Goal: Submit feedback/report problem: Submit feedback/report problem

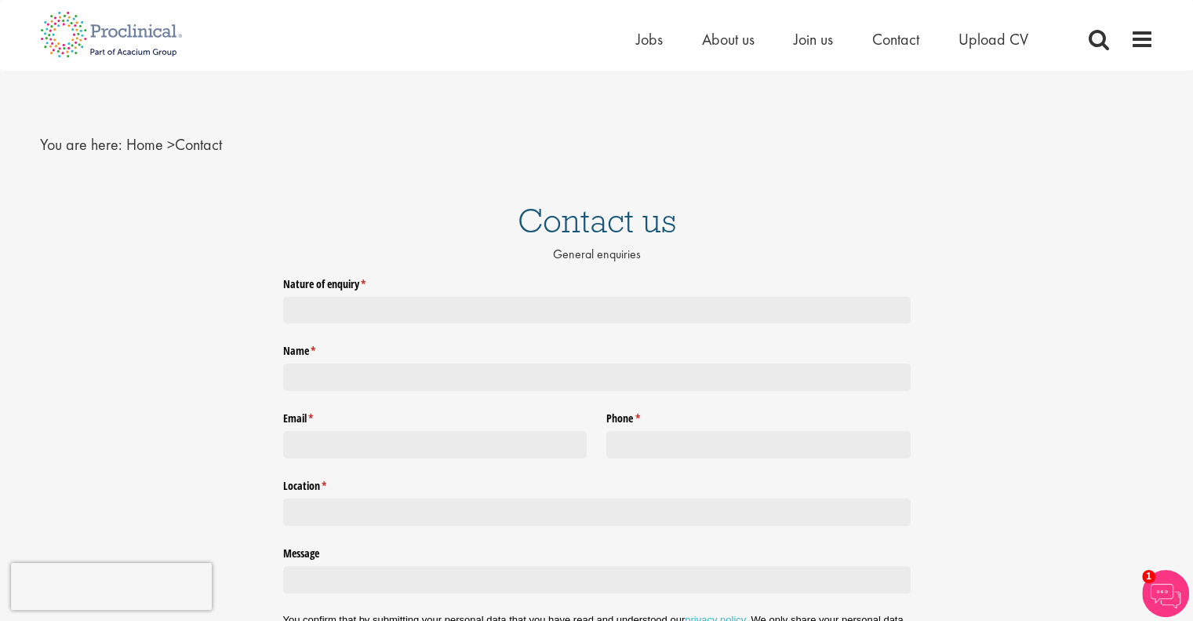
click at [198, 142] on span "Home > Contact" at bounding box center [174, 144] width 96 height 20
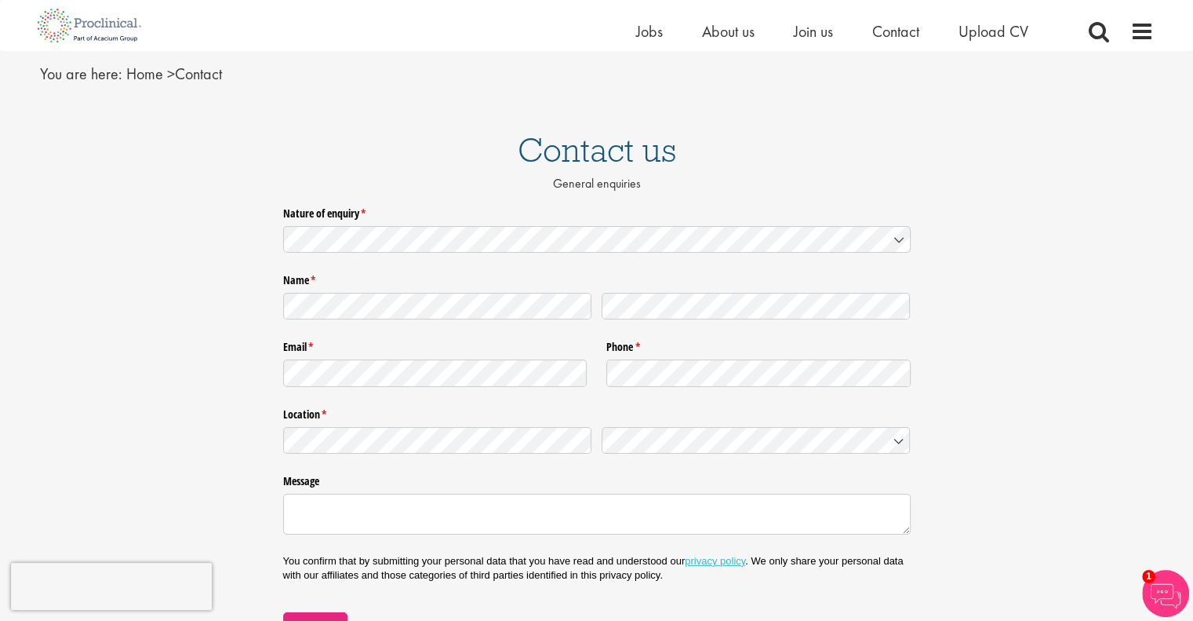
scroll to position [78, 0]
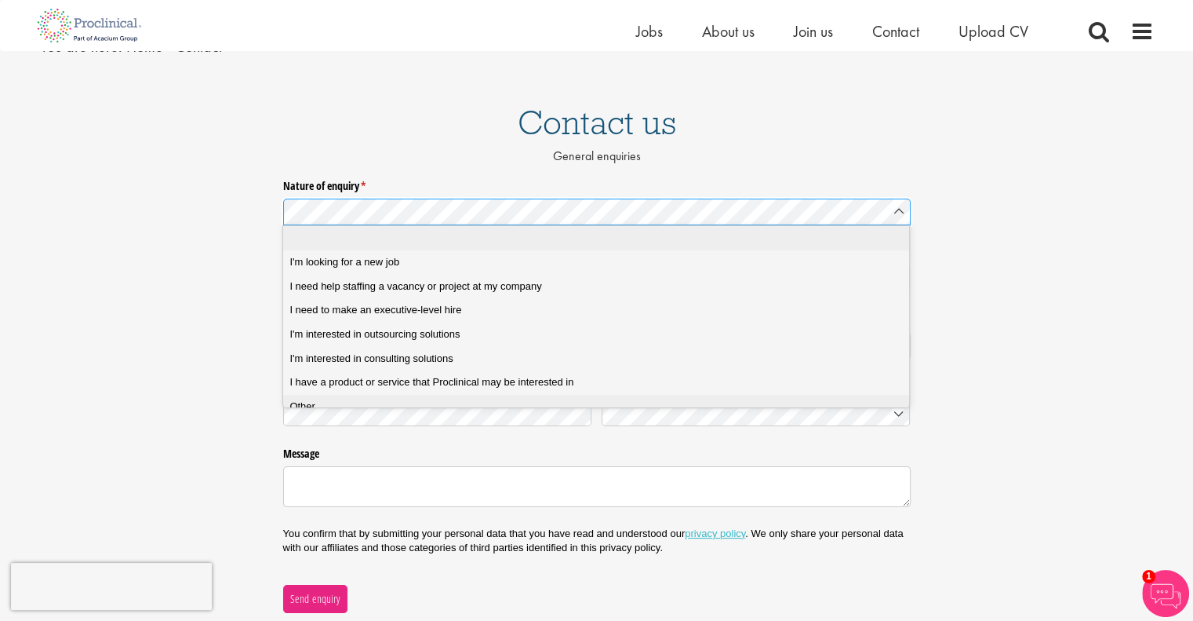
click at [328, 412] on div "Other" at bounding box center [601, 406] width 624 height 14
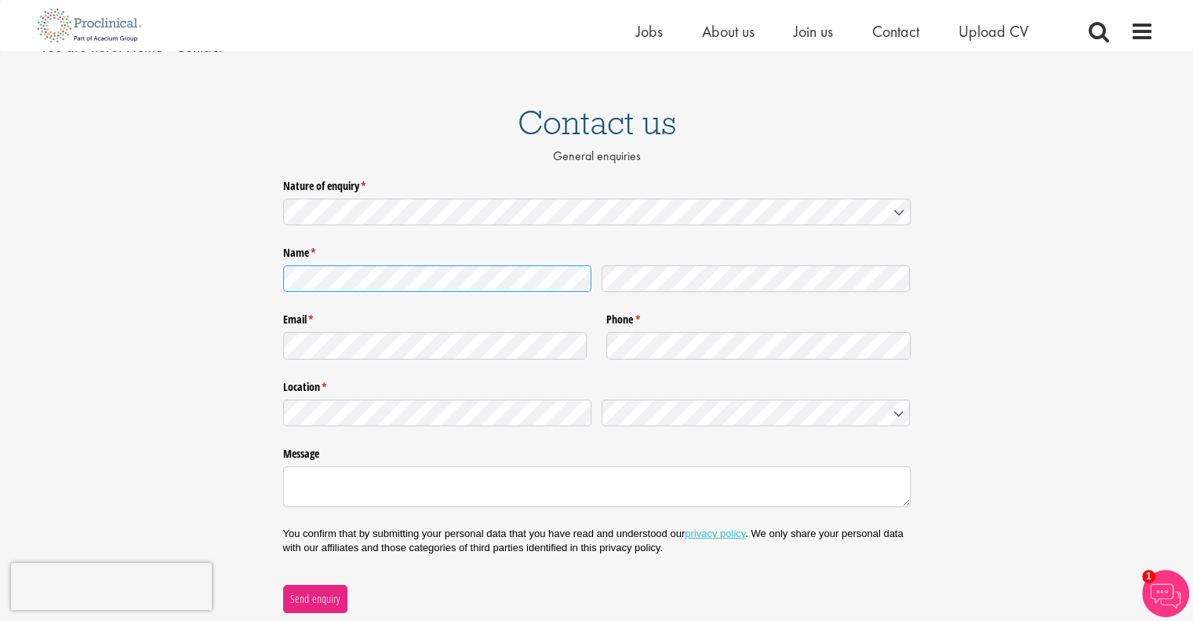
scroll to position [235, 0]
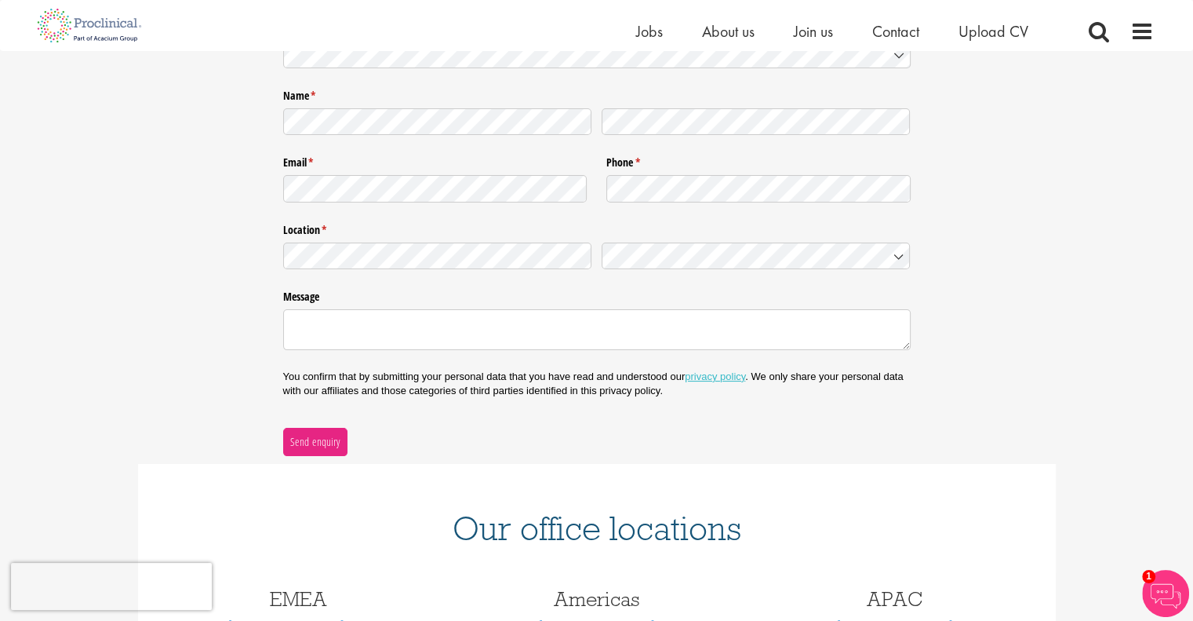
click at [442, 208] on div "Email * (required) Phone * (required)" at bounding box center [597, 178] width 628 height 67
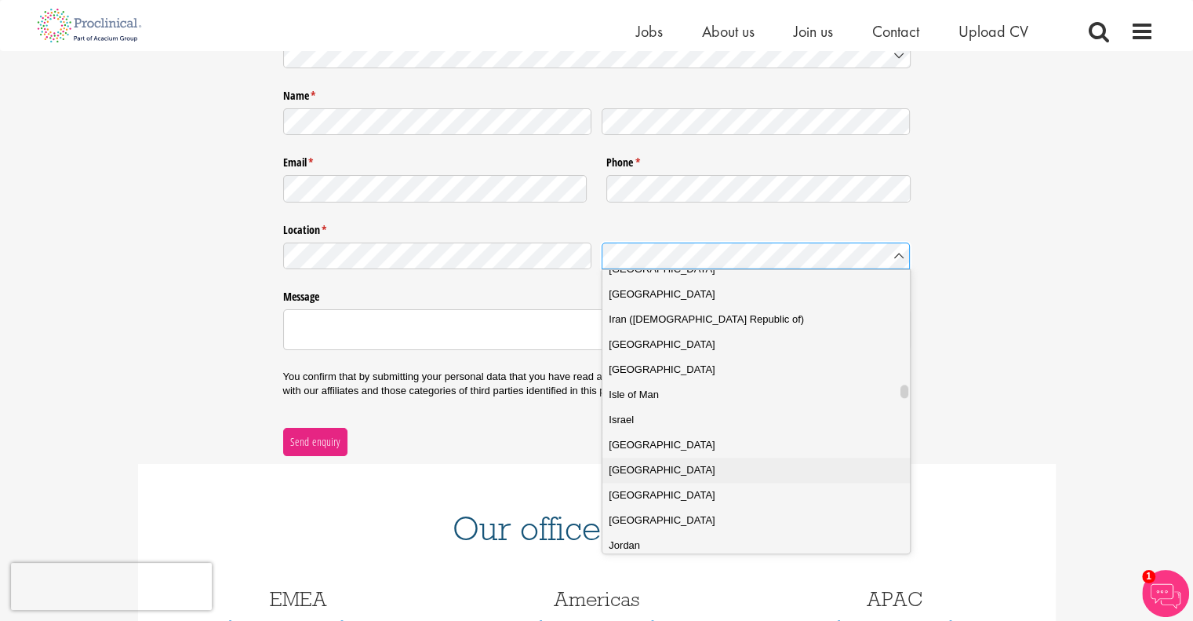
scroll to position [2422, 0]
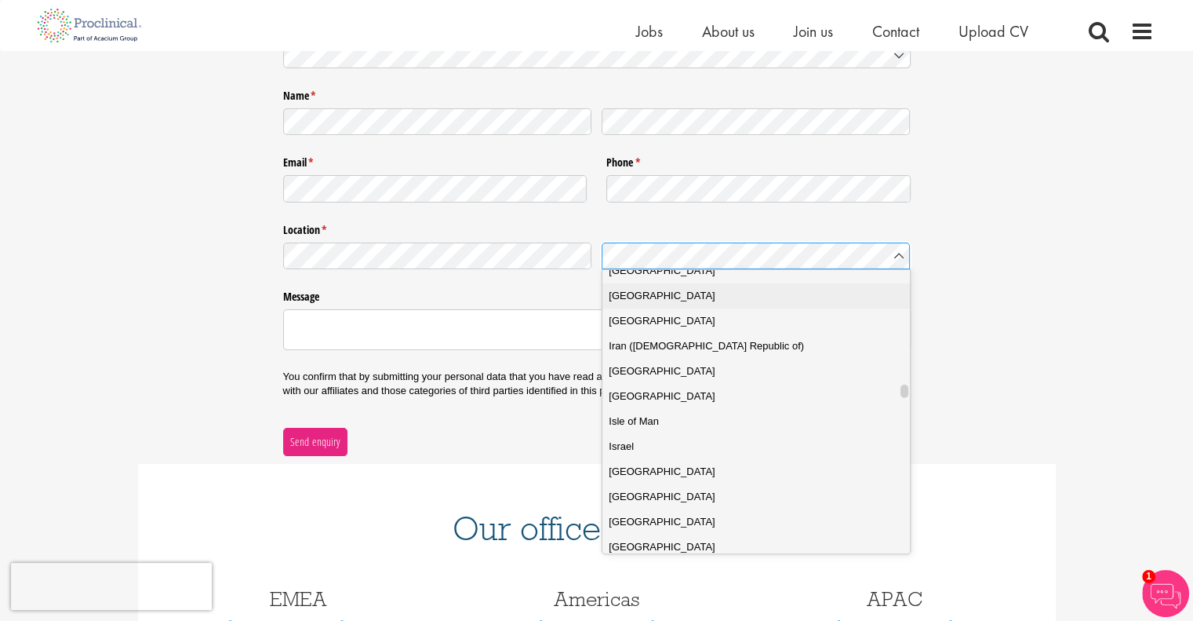
click at [661, 304] on li "India" at bounding box center [762, 295] width 319 height 25
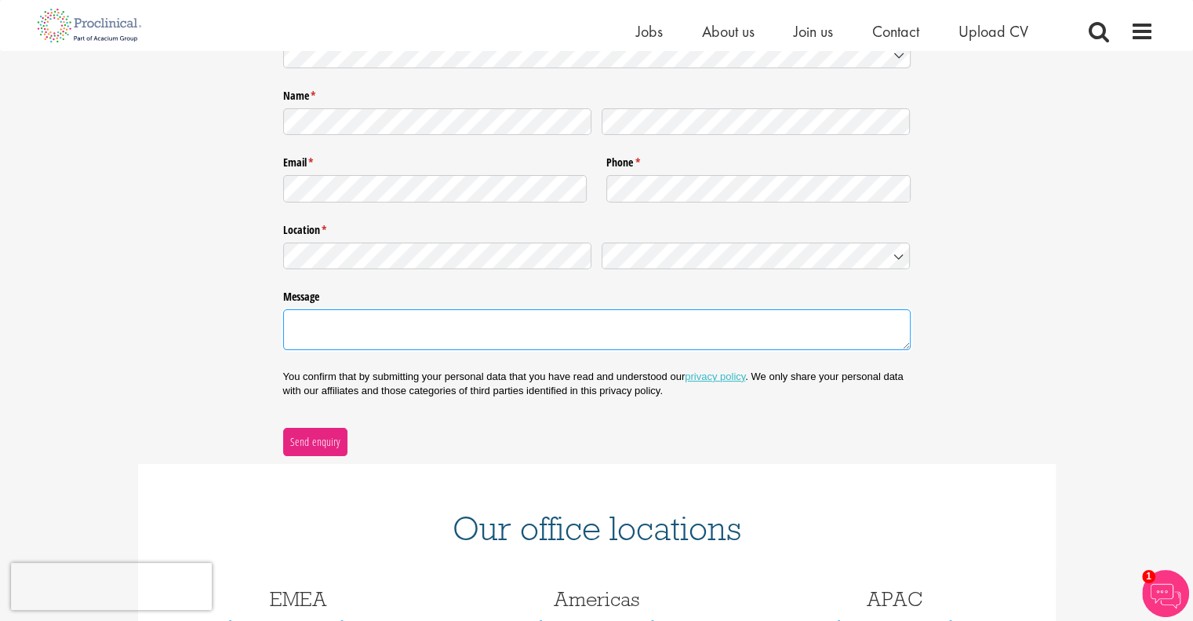
click at [373, 336] on textarea "Message" at bounding box center [597, 329] width 628 height 41
click at [326, 340] on textarea "Message" at bounding box center [597, 329] width 628 height 41
paste textarea "Hi, I hope you're doing well. I’m reaching out to introduce our CV Formatting s…"
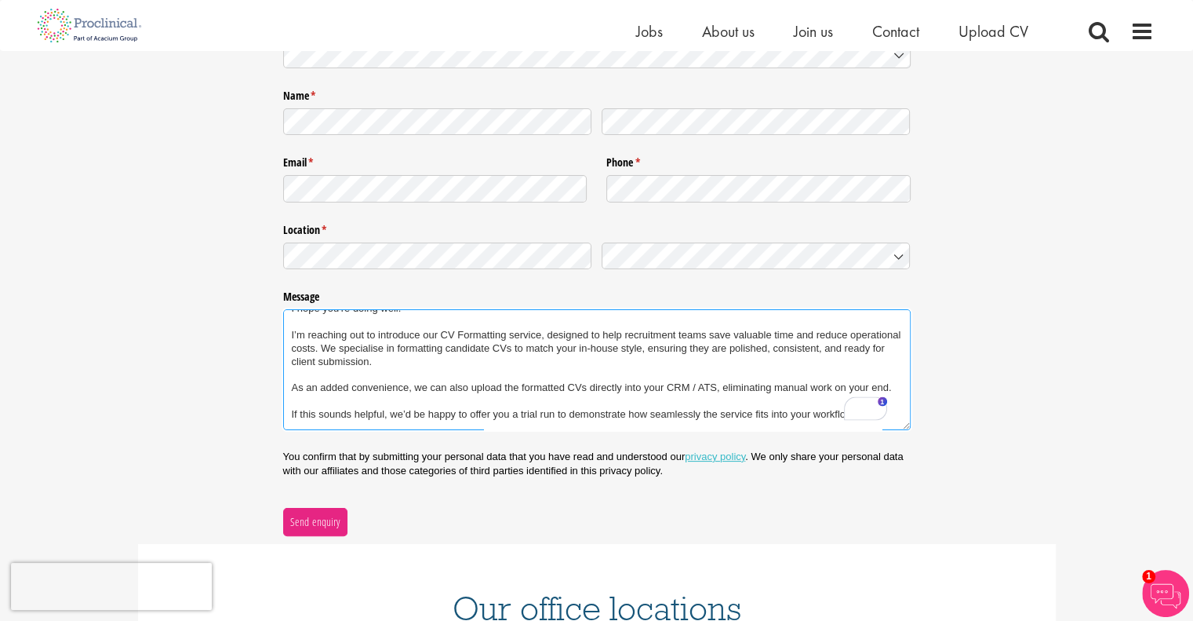
scroll to position [0, 0]
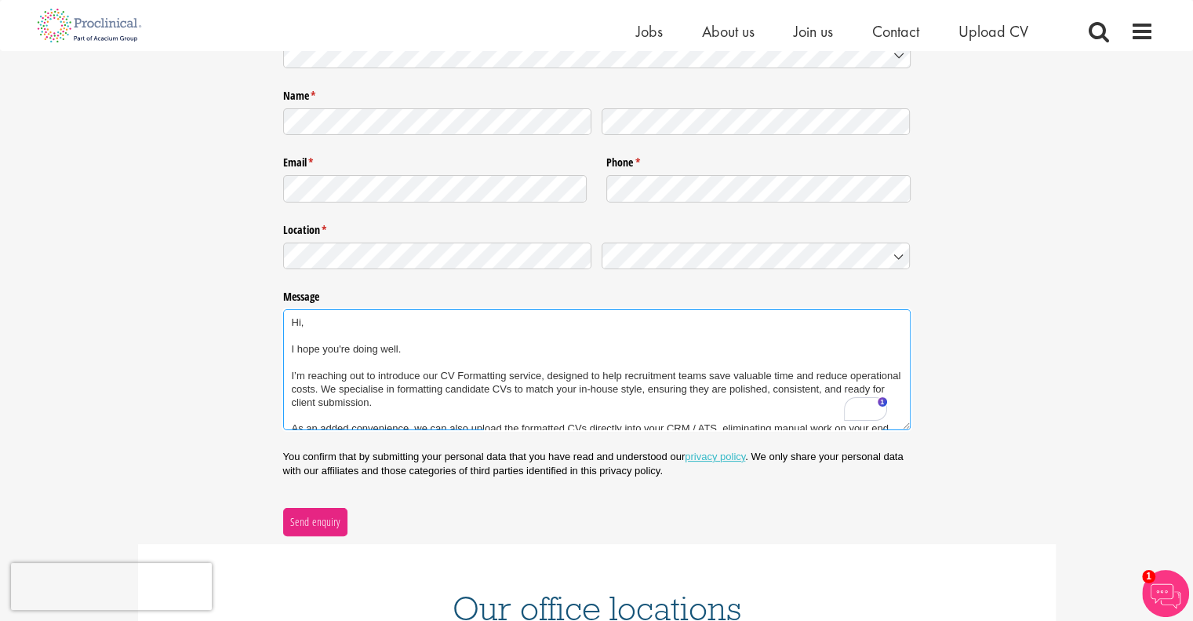
click at [360, 319] on textarea "Hi, I hope you're doing well. I’m reaching out to introduce our CV Formatting s…" at bounding box center [597, 369] width 628 height 121
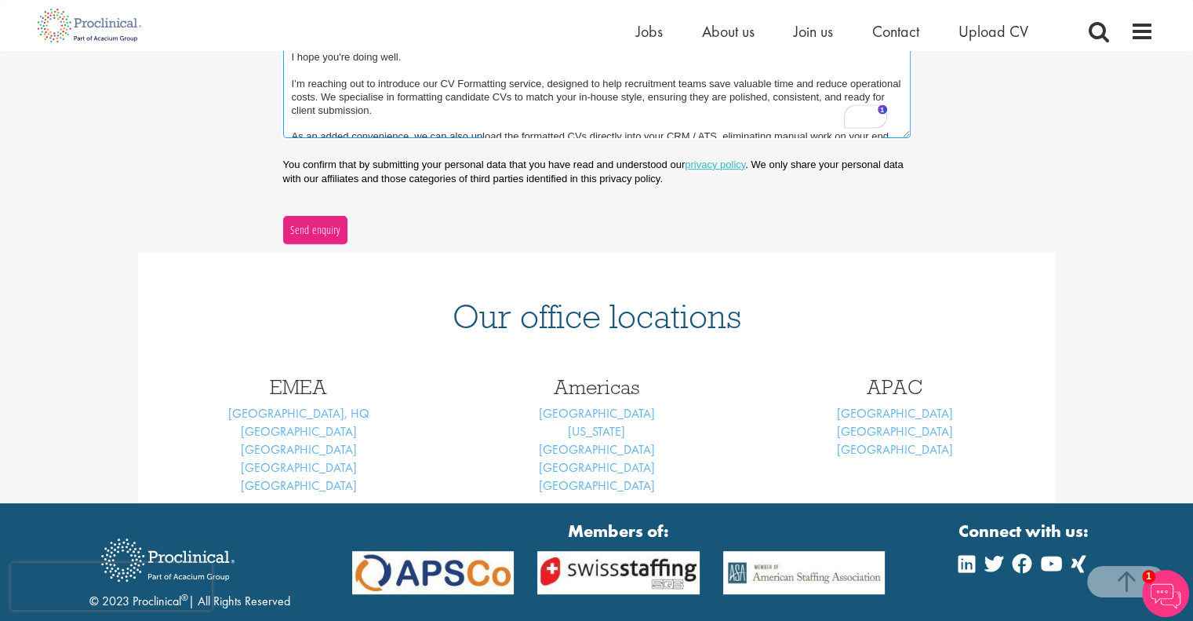
scroll to position [637, 0]
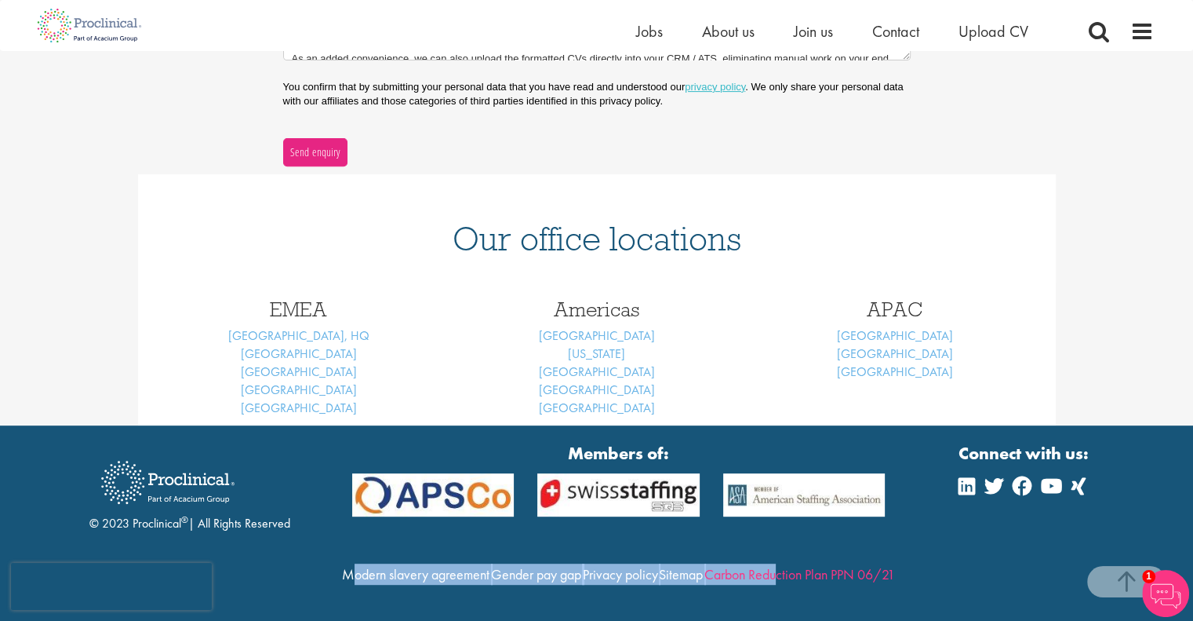
drag, startPoint x: 409, startPoint y: 570, endPoint x: 515, endPoint y: 573, distance: 106.0
click at [508, 570] on div "Modern slavery agreement Gender pay gap Privacy policy Sitemap Carbon Reduction…" at bounding box center [618, 579] width 557 height 49
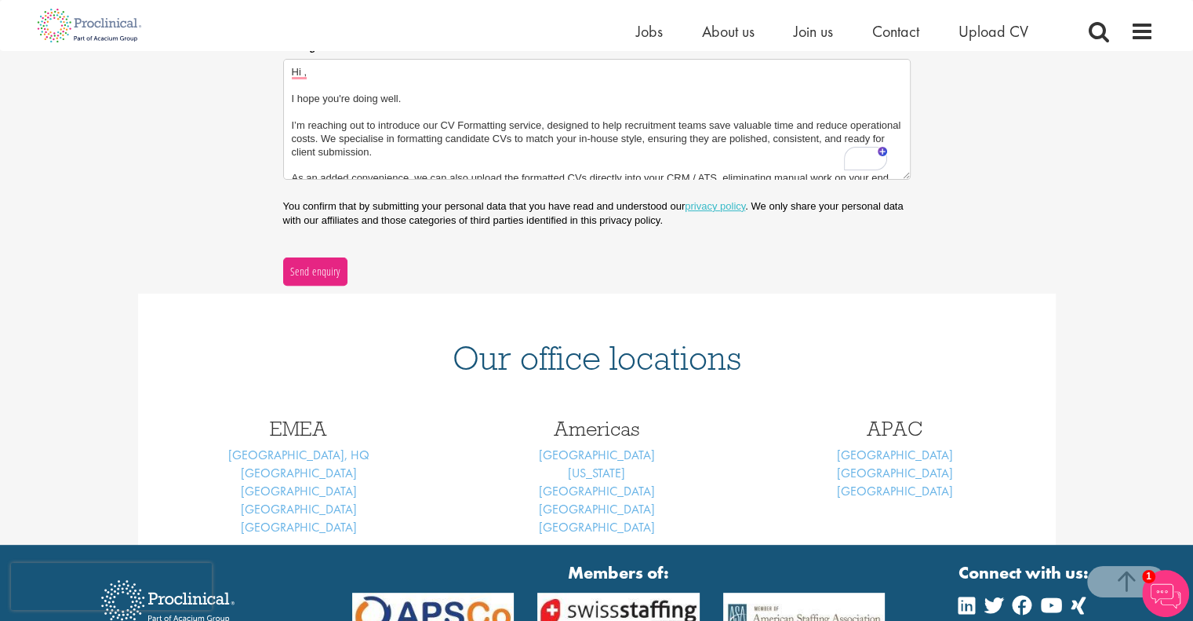
scroll to position [245, 0]
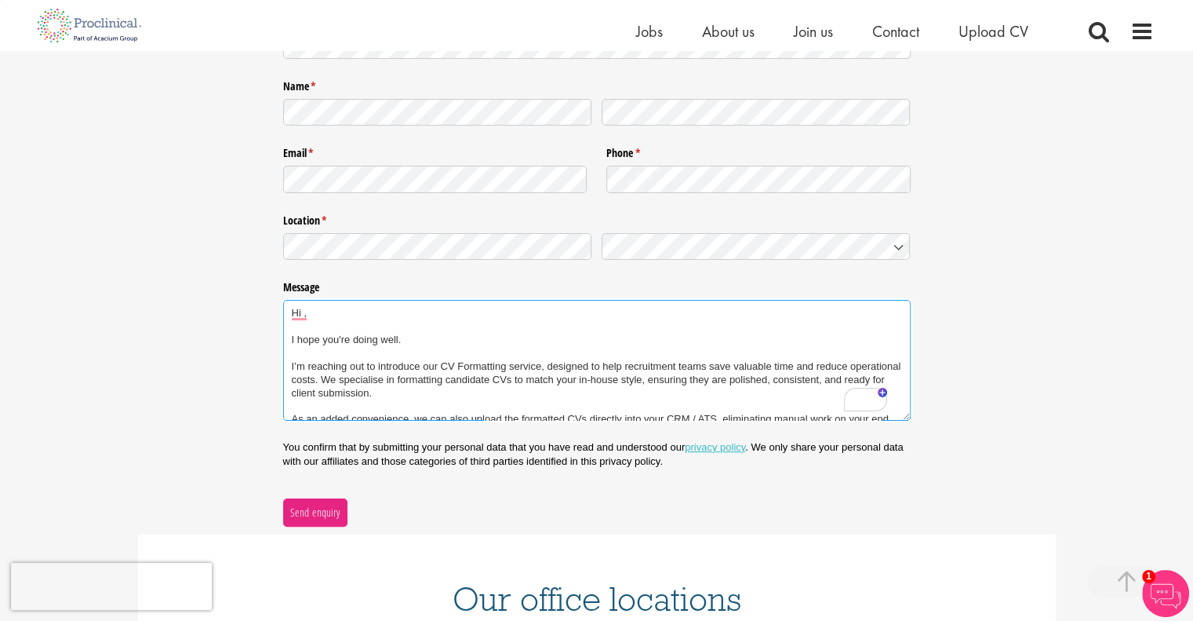
click at [348, 311] on textarea "Hi , I hope you're doing well. I’m reaching out to introduce our CV Formatting …" at bounding box center [597, 360] width 628 height 121
paste textarea "Proclinical Staffing"
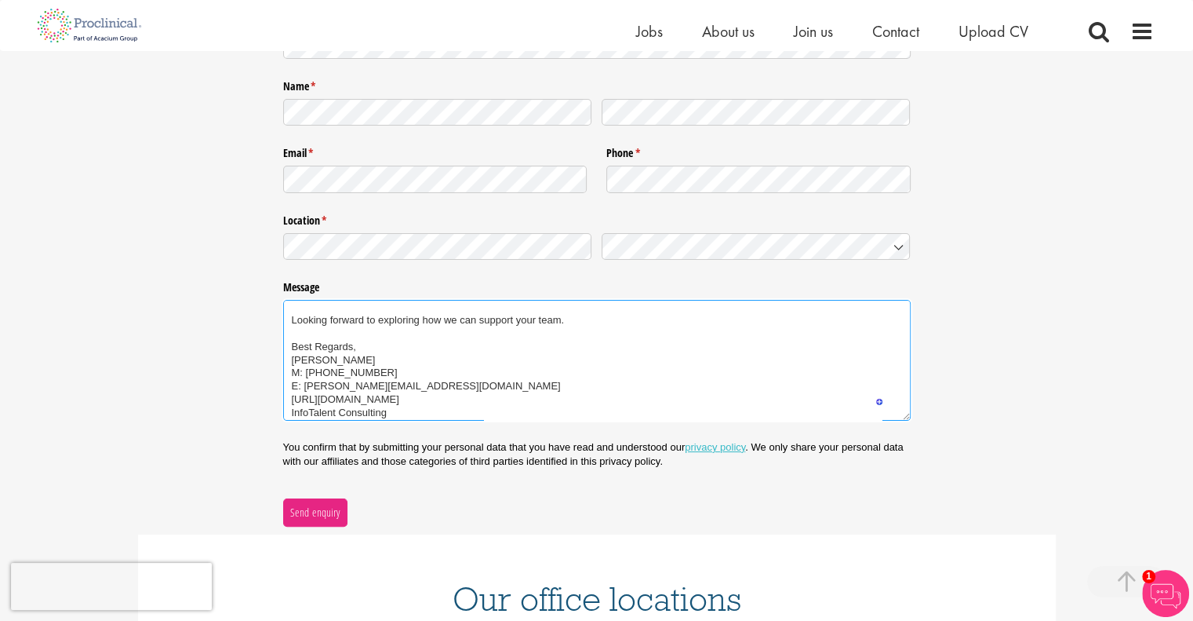
scroll to position [171, 0]
type textarea "Hi Proclinical Staffing Team, I hope you're doing well. I’m reaching out to int…"
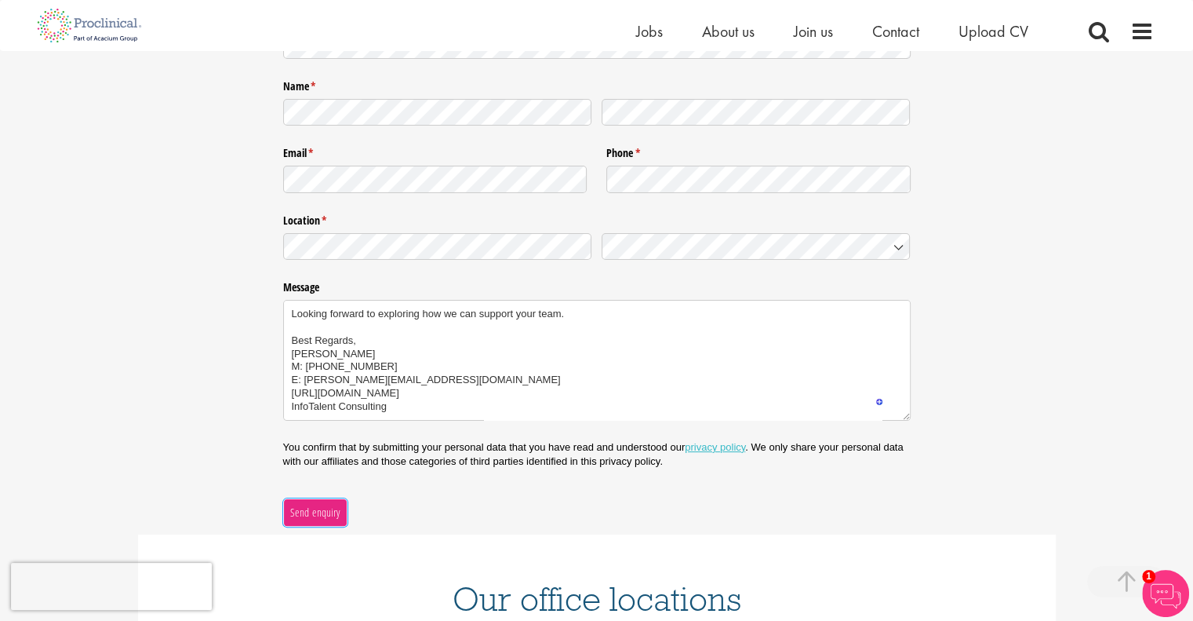
click at [311, 510] on span "Send enquiry" at bounding box center [314, 512] width 51 height 17
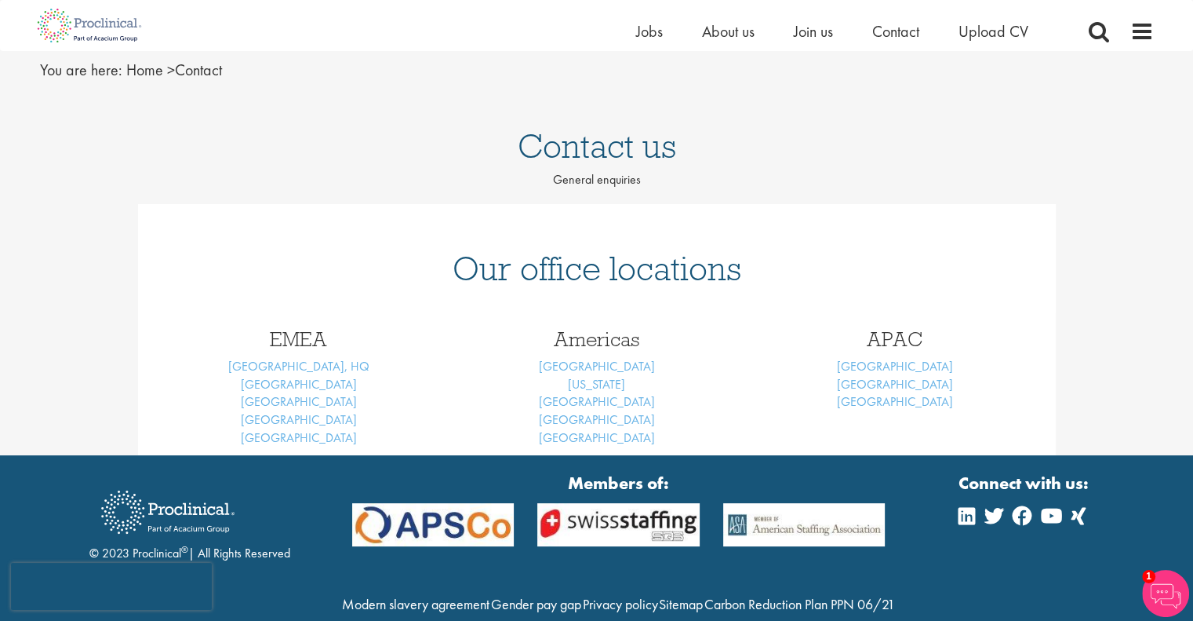
scroll to position [0, 0]
